Goal: Check status: Check status

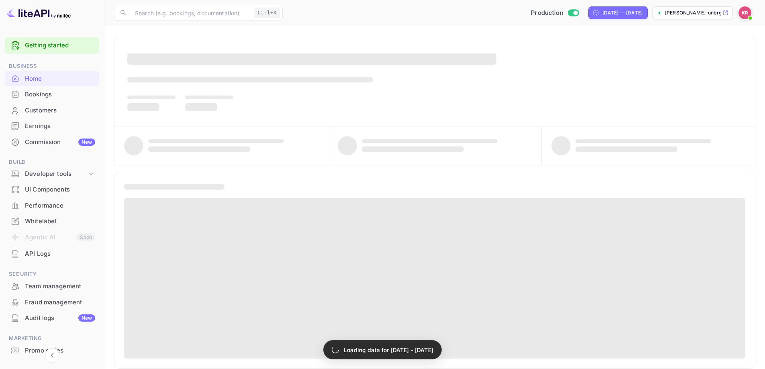
click at [55, 91] on div "Bookings" at bounding box center [60, 94] width 70 height 9
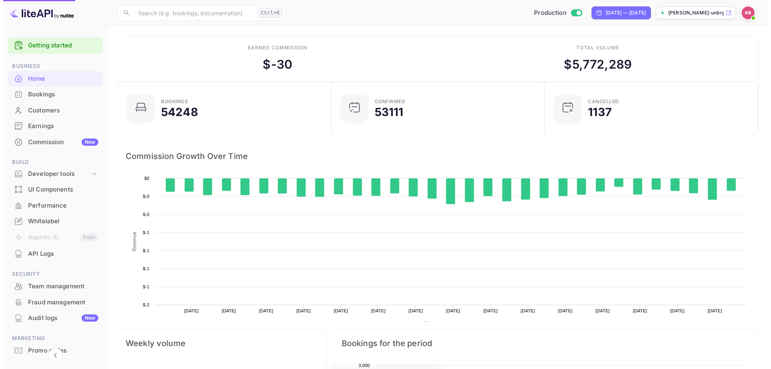
scroll to position [124, 202]
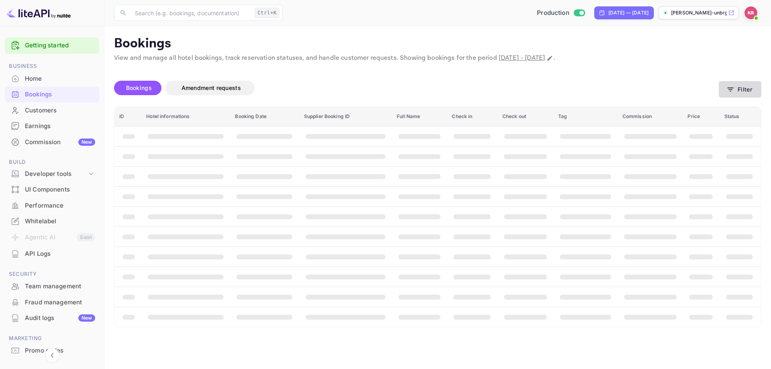
click at [746, 90] on button "Filter" at bounding box center [740, 89] width 43 height 16
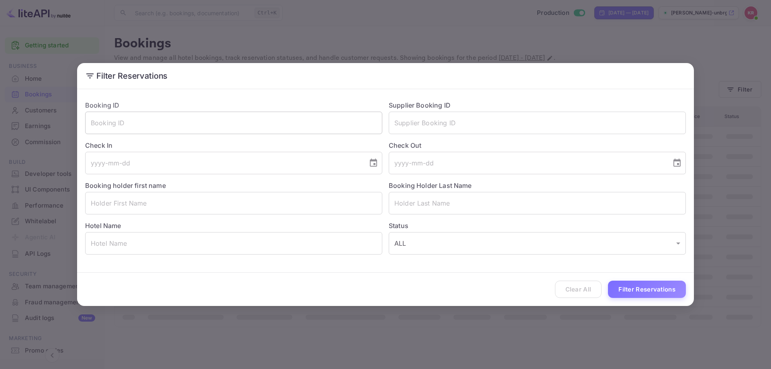
click at [219, 122] on input "text" at bounding box center [233, 123] width 297 height 22
paste input "SxyqyMGbb"
type input "SxyqyMGbb"
click at [608, 281] on button "Filter Reservations" at bounding box center [647, 289] width 78 height 17
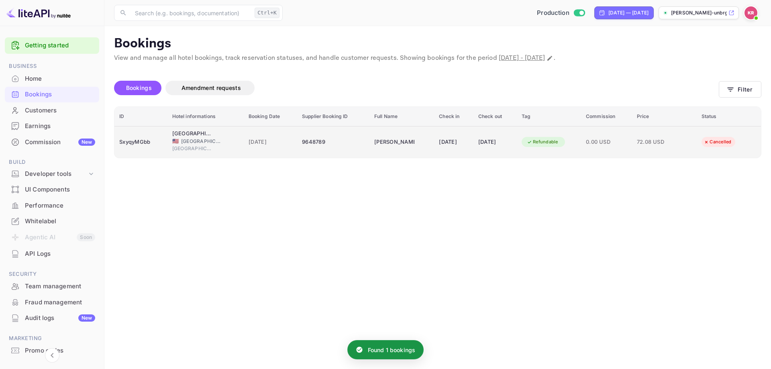
click at [401, 149] on td "[PERSON_NAME]" at bounding box center [401, 142] width 65 height 32
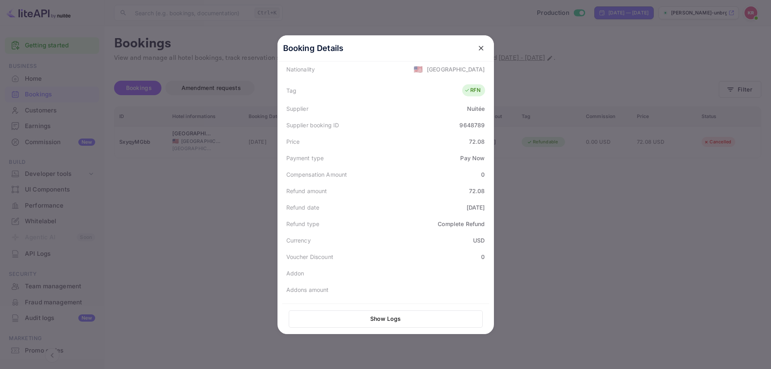
scroll to position [214, 0]
click at [82, 203] on div at bounding box center [385, 184] width 771 height 369
